Goal: Information Seeking & Learning: Learn about a topic

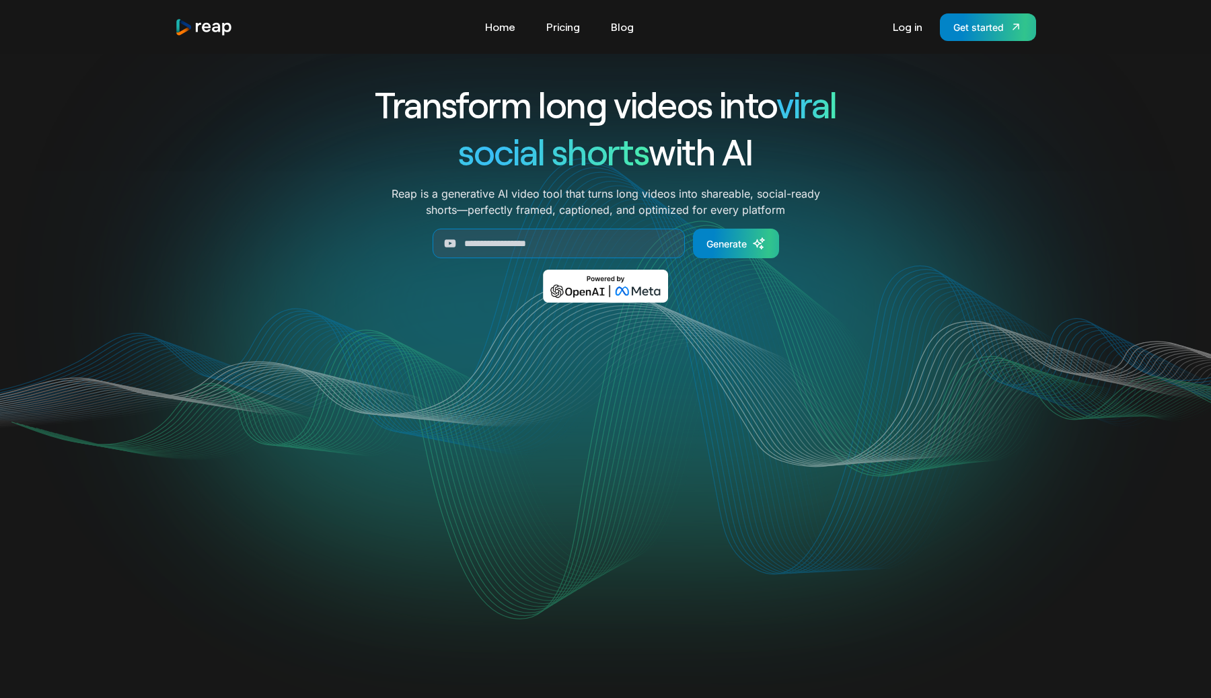
click at [566, 28] on link "Pricing" at bounding box center [563, 27] width 47 height 22
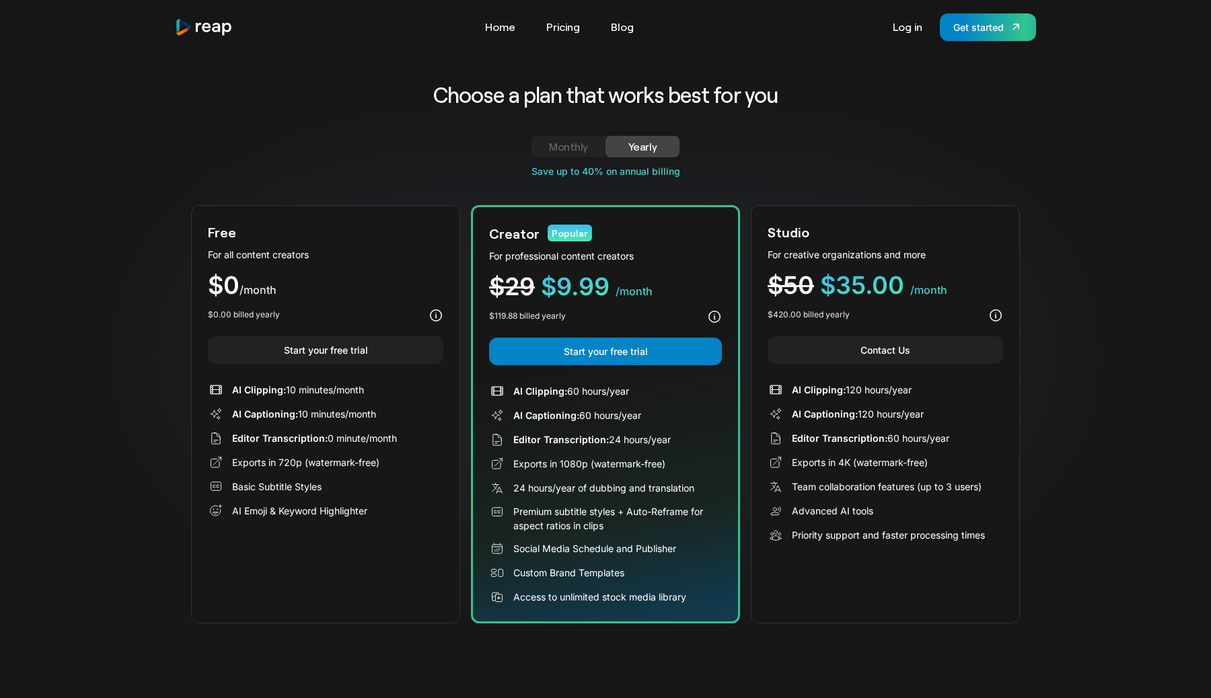
click at [589, 141] on link "Monthly" at bounding box center [569, 147] width 74 height 22
click at [663, 146] on link "Yearly" at bounding box center [643, 147] width 74 height 22
click at [564, 149] on div "Monthly" at bounding box center [569, 147] width 42 height 16
click at [644, 146] on div "Yearly" at bounding box center [643, 147] width 42 height 16
click at [577, 147] on div "Monthly" at bounding box center [569, 147] width 42 height 16
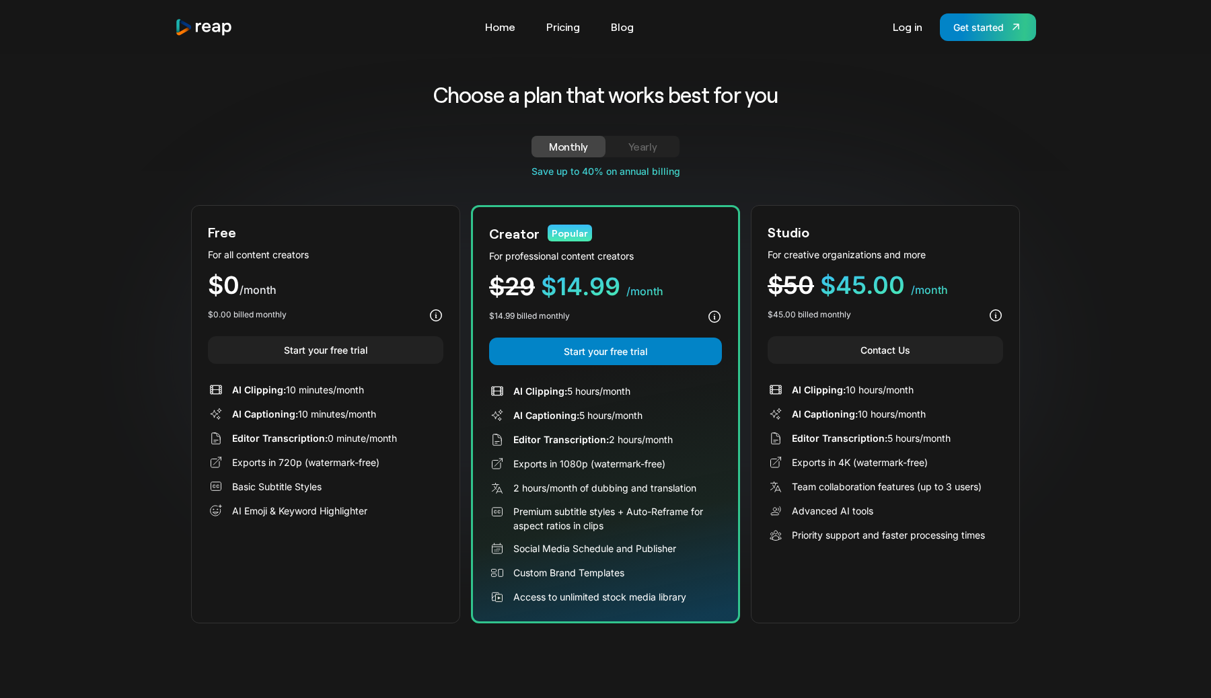
click at [661, 148] on div "Yearly" at bounding box center [643, 147] width 42 height 16
click at [579, 149] on div "Monthly" at bounding box center [569, 147] width 42 height 16
click at [653, 143] on div "Yearly" at bounding box center [643, 147] width 42 height 16
click at [519, 143] on div "Monthly Yearly Free Plan For all content creators $19 /mo Lorem ipsum dolor sit…" at bounding box center [605, 150] width 829 height 28
click at [579, 148] on div "Monthly" at bounding box center [569, 147] width 42 height 16
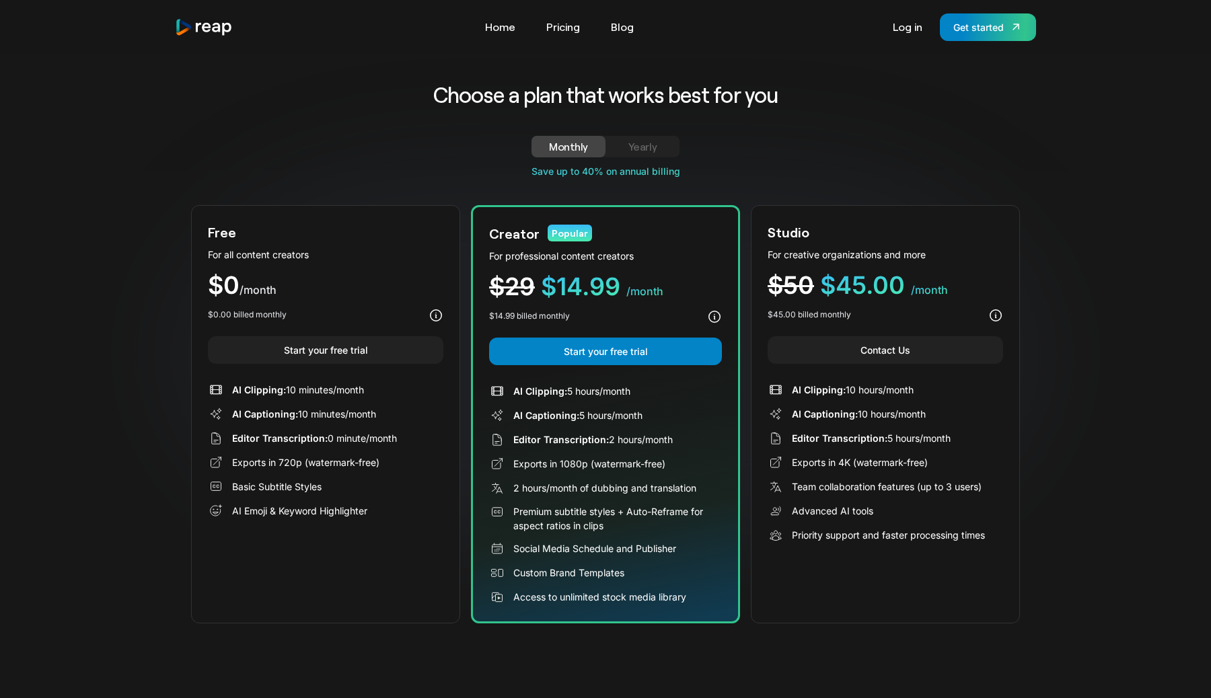
click at [645, 143] on div "Yearly" at bounding box center [643, 147] width 42 height 16
click at [597, 145] on link "Monthly" at bounding box center [569, 147] width 74 height 22
click at [644, 157] on div "Monthly Yearly Free Plan For all content creators $19 /mo Lorem ipsum dolor sit…" at bounding box center [605, 150] width 829 height 28
click at [654, 137] on link "Yearly" at bounding box center [643, 147] width 74 height 22
click at [557, 145] on div "Monthly" at bounding box center [569, 147] width 42 height 16
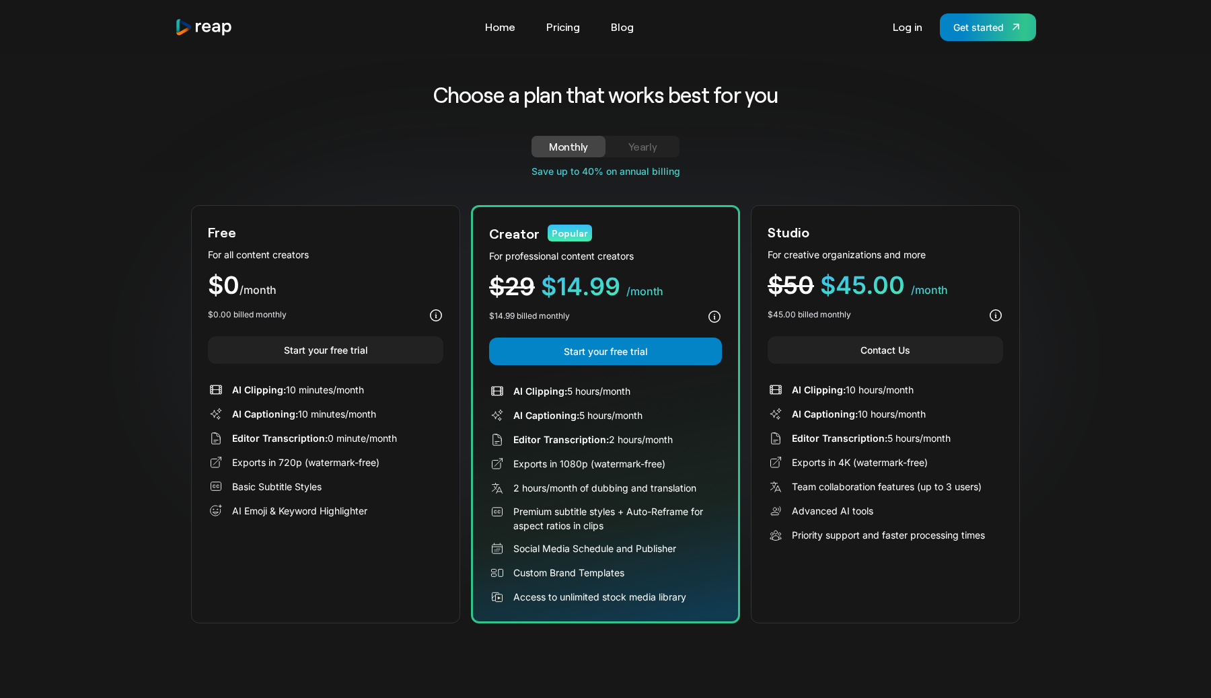
click at [611, 141] on link "Yearly" at bounding box center [643, 147] width 74 height 22
click at [517, 137] on div "Monthly Yearly Free Plan For all content creators $19 /mo Lorem ipsum dolor sit…" at bounding box center [605, 150] width 829 height 28
click at [575, 143] on div "Monthly" at bounding box center [569, 147] width 42 height 16
click at [626, 144] on div "Yearly" at bounding box center [643, 147] width 42 height 16
click at [571, 151] on div "Monthly" at bounding box center [569, 147] width 42 height 16
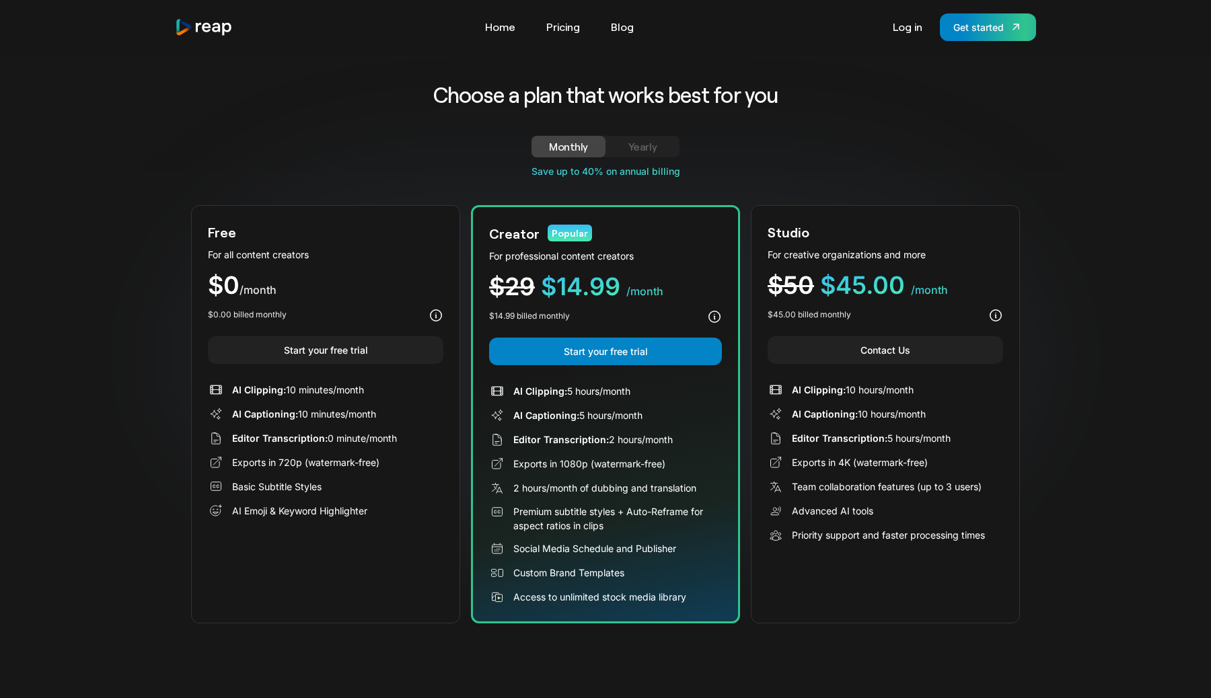
click at [613, 147] on link "Yearly" at bounding box center [643, 147] width 74 height 22
click at [562, 146] on div "Monthly" at bounding box center [569, 147] width 42 height 16
click at [568, 145] on div "Monthly" at bounding box center [569, 147] width 42 height 16
click at [643, 141] on div "Yearly" at bounding box center [643, 147] width 42 height 16
click at [581, 143] on div "Monthly" at bounding box center [569, 147] width 42 height 16
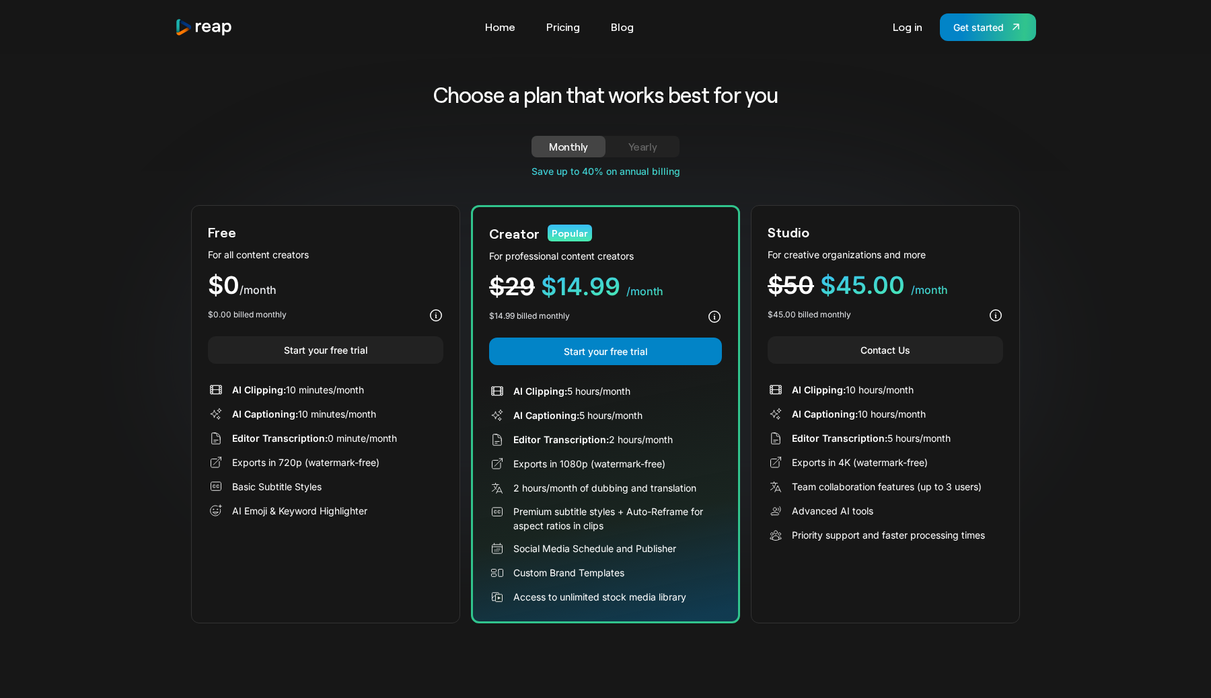
click at [642, 144] on div "Yearly" at bounding box center [643, 147] width 42 height 16
click at [587, 145] on div "Monthly" at bounding box center [569, 147] width 42 height 16
click at [630, 145] on div "Yearly" at bounding box center [643, 147] width 42 height 16
click at [593, 149] on link "Monthly" at bounding box center [569, 147] width 74 height 22
click at [640, 137] on link "Yearly" at bounding box center [643, 147] width 74 height 22
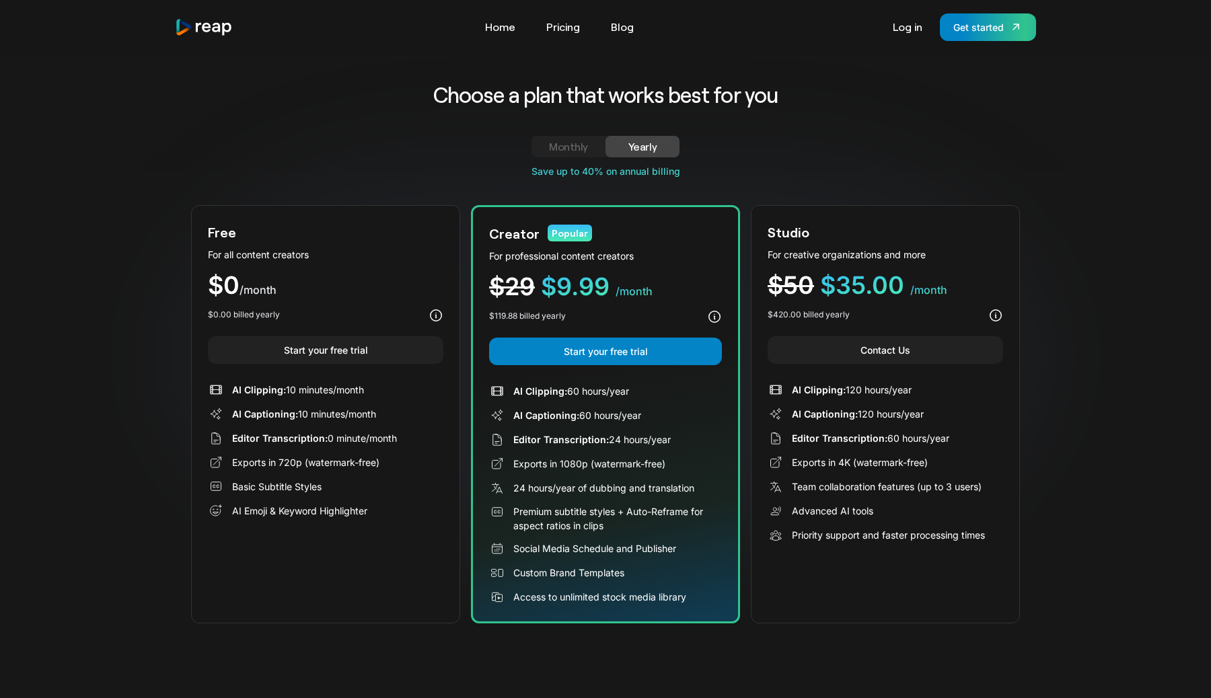
click at [563, 143] on div "Monthly" at bounding box center [569, 147] width 42 height 16
click at [635, 143] on div "Yearly" at bounding box center [643, 147] width 42 height 16
click at [567, 147] on div "Monthly" at bounding box center [569, 147] width 42 height 16
click at [641, 155] on link "Yearly" at bounding box center [643, 147] width 74 height 22
click at [536, 147] on link "Monthly" at bounding box center [569, 147] width 74 height 22
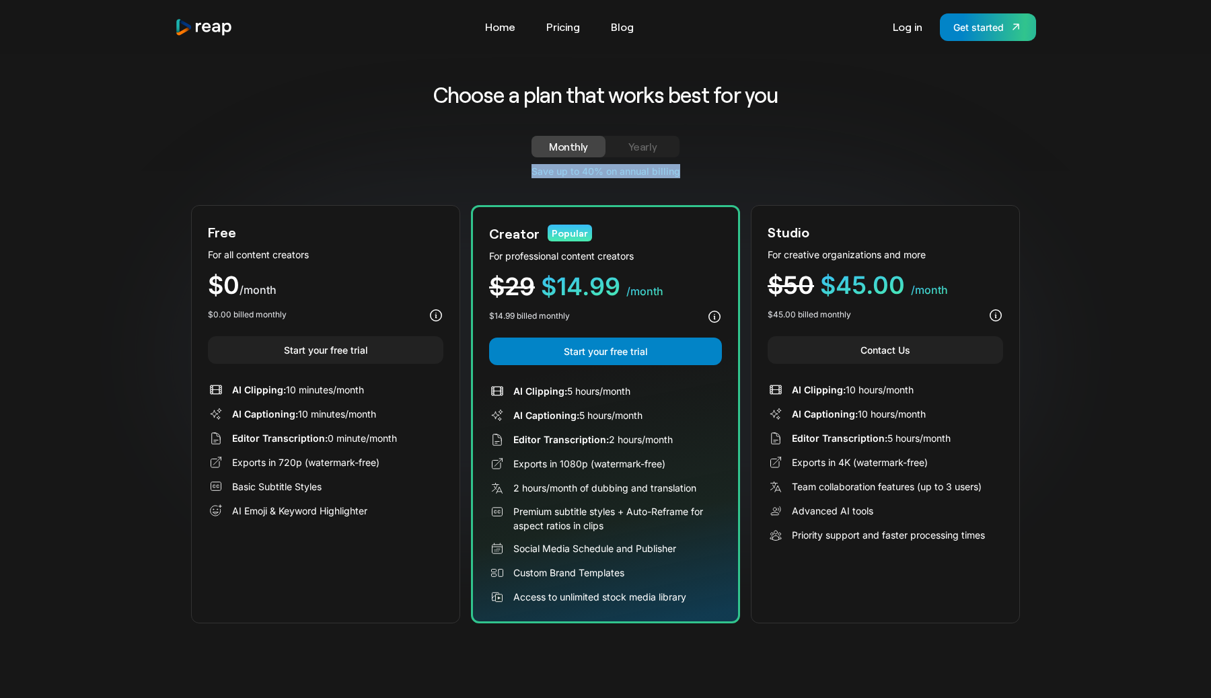
drag, startPoint x: 532, startPoint y: 173, endPoint x: 682, endPoint y: 172, distance: 150.0
click at [682, 172] on div "Save up to 40% on annual billing" at bounding box center [605, 171] width 829 height 14
click at [663, 148] on link "Yearly" at bounding box center [643, 147] width 74 height 22
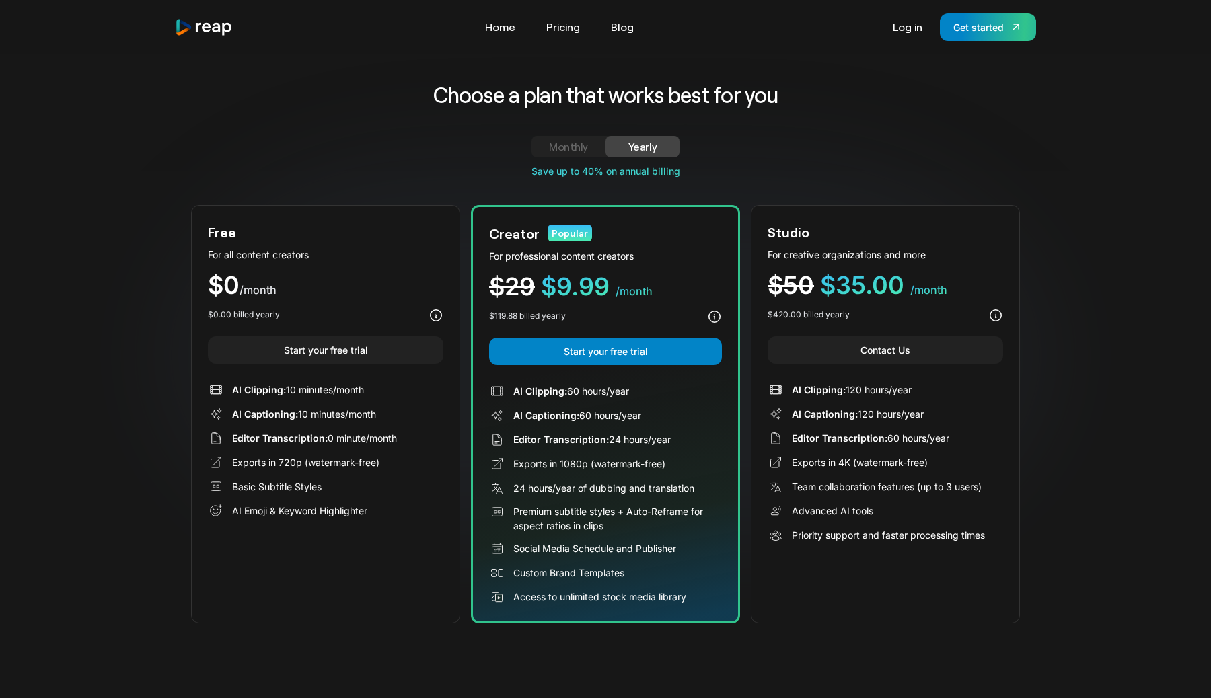
click at [591, 143] on link "Monthly" at bounding box center [569, 147] width 74 height 22
click at [635, 141] on div "Yearly" at bounding box center [643, 147] width 42 height 16
click at [563, 150] on div "Monthly" at bounding box center [569, 147] width 42 height 16
click at [657, 147] on div "Yearly" at bounding box center [643, 147] width 42 height 16
click at [574, 147] on div "Monthly" at bounding box center [569, 147] width 42 height 16
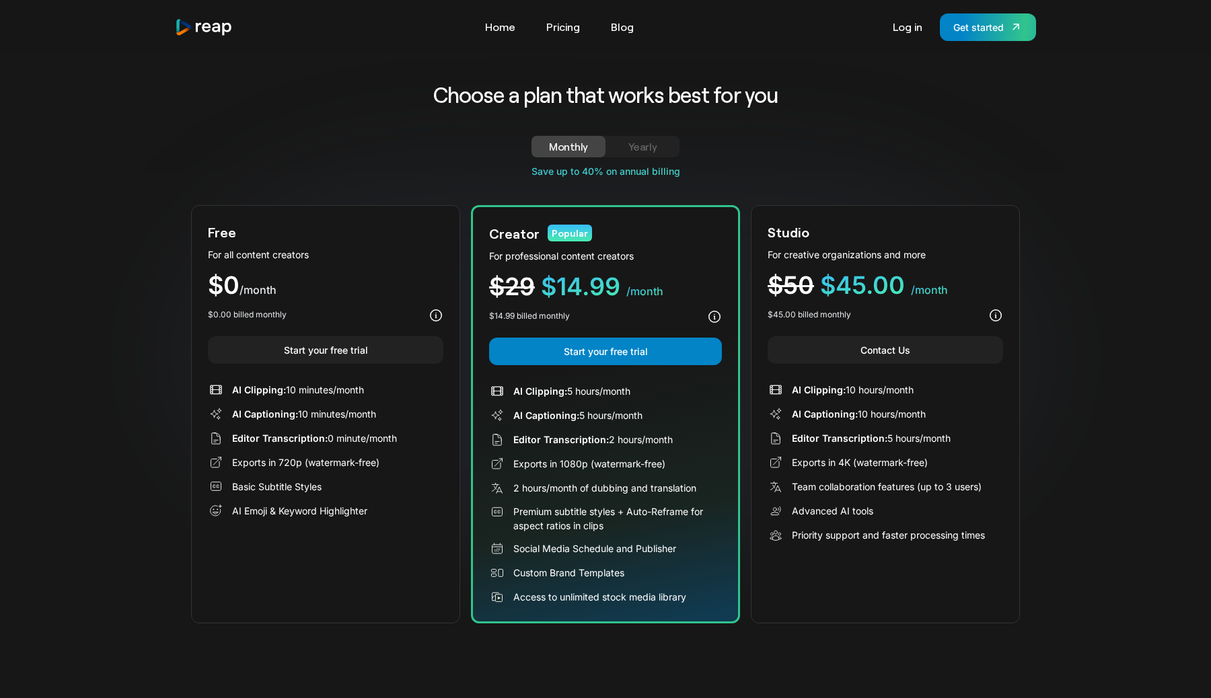
click at [645, 145] on div "Yearly" at bounding box center [643, 147] width 42 height 16
click at [593, 144] on link "Monthly" at bounding box center [569, 147] width 74 height 22
click at [650, 147] on div "Yearly" at bounding box center [643, 147] width 42 height 16
click at [581, 148] on div "Monthly" at bounding box center [569, 147] width 42 height 16
click at [614, 140] on link "Yearly" at bounding box center [643, 147] width 74 height 22
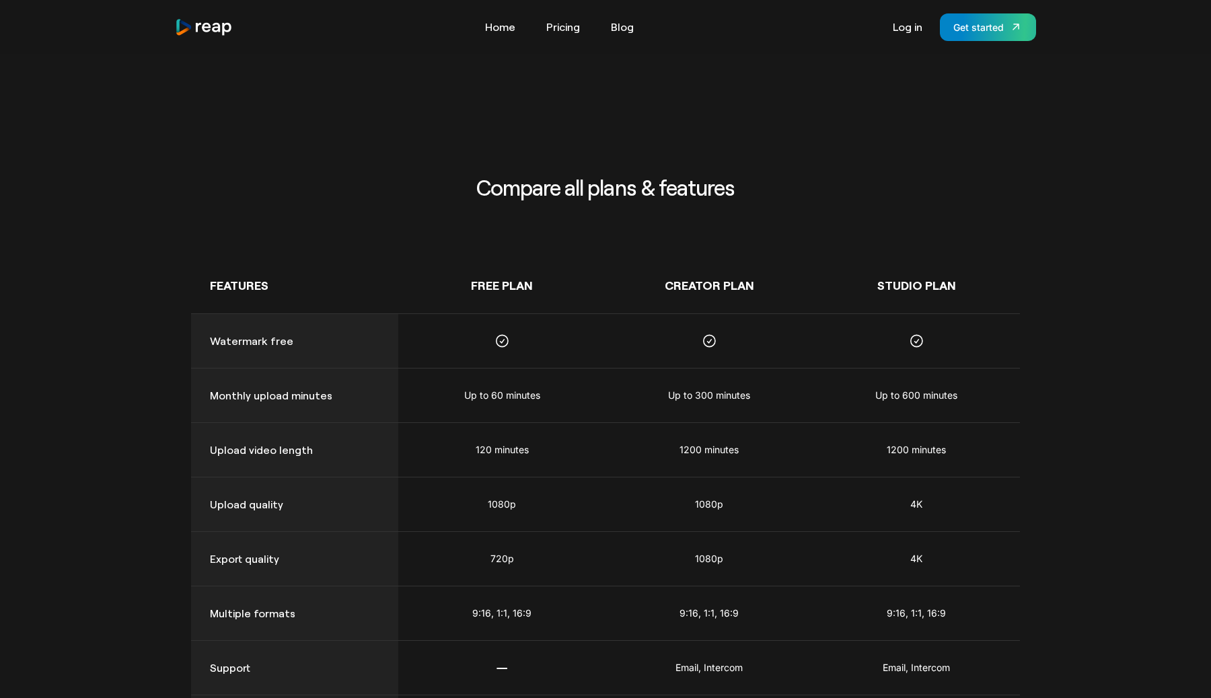
scroll to position [630, 0]
